Goal: Task Accomplishment & Management: Use online tool/utility

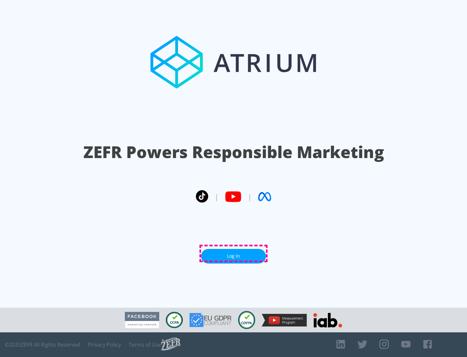
click at [233, 253] on link "Log In" at bounding box center [233, 256] width 65 height 15
